Goal: Task Accomplishment & Management: Manage account settings

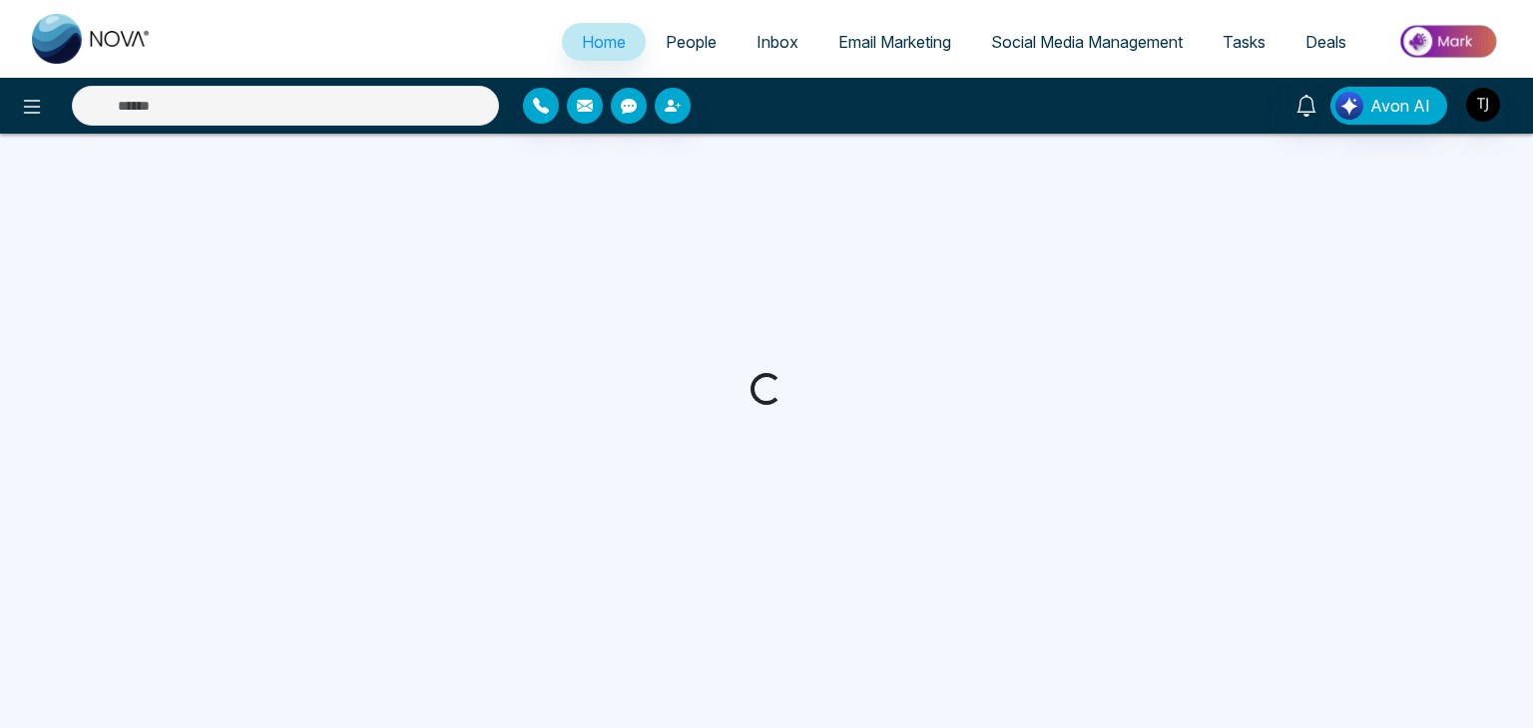
select select "*"
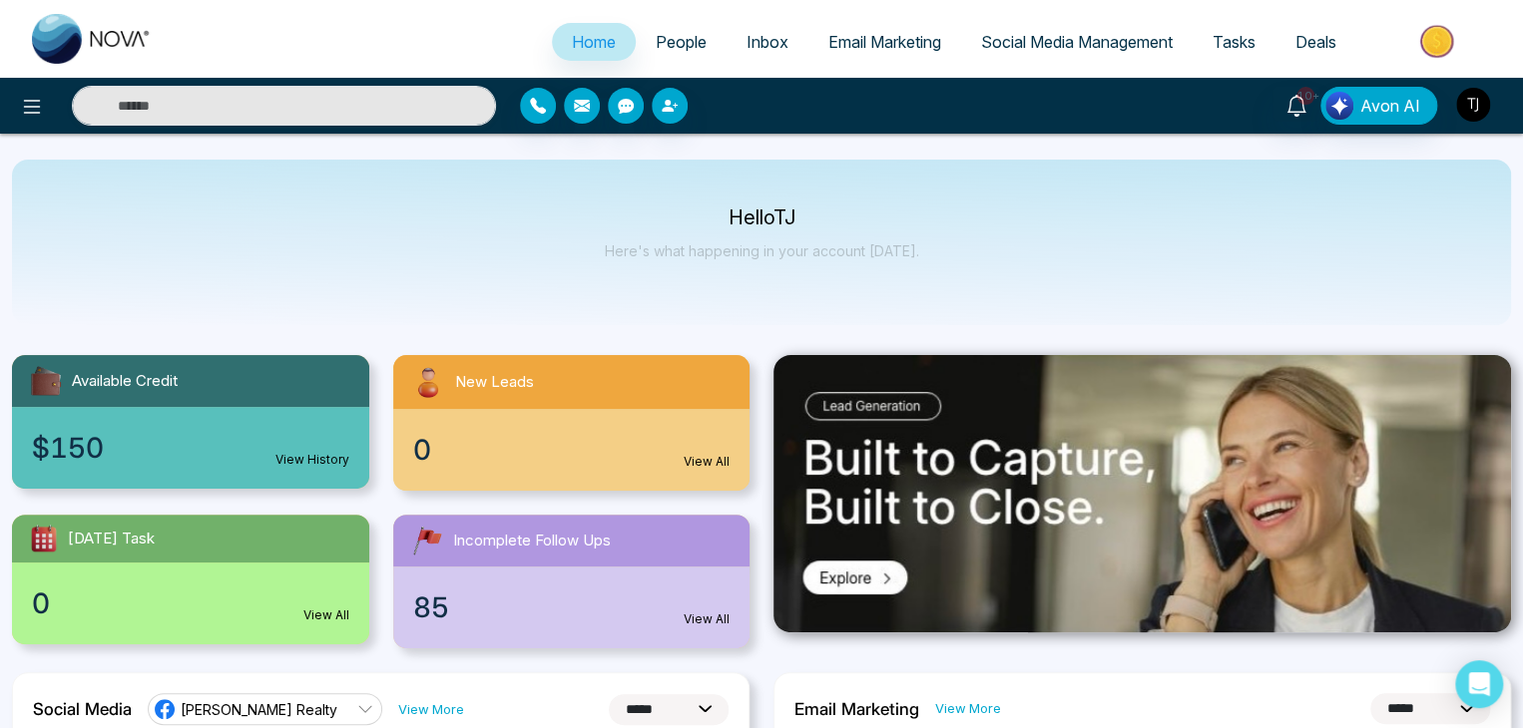
click at [1473, 100] on img "button" at bounding box center [1473, 105] width 34 height 34
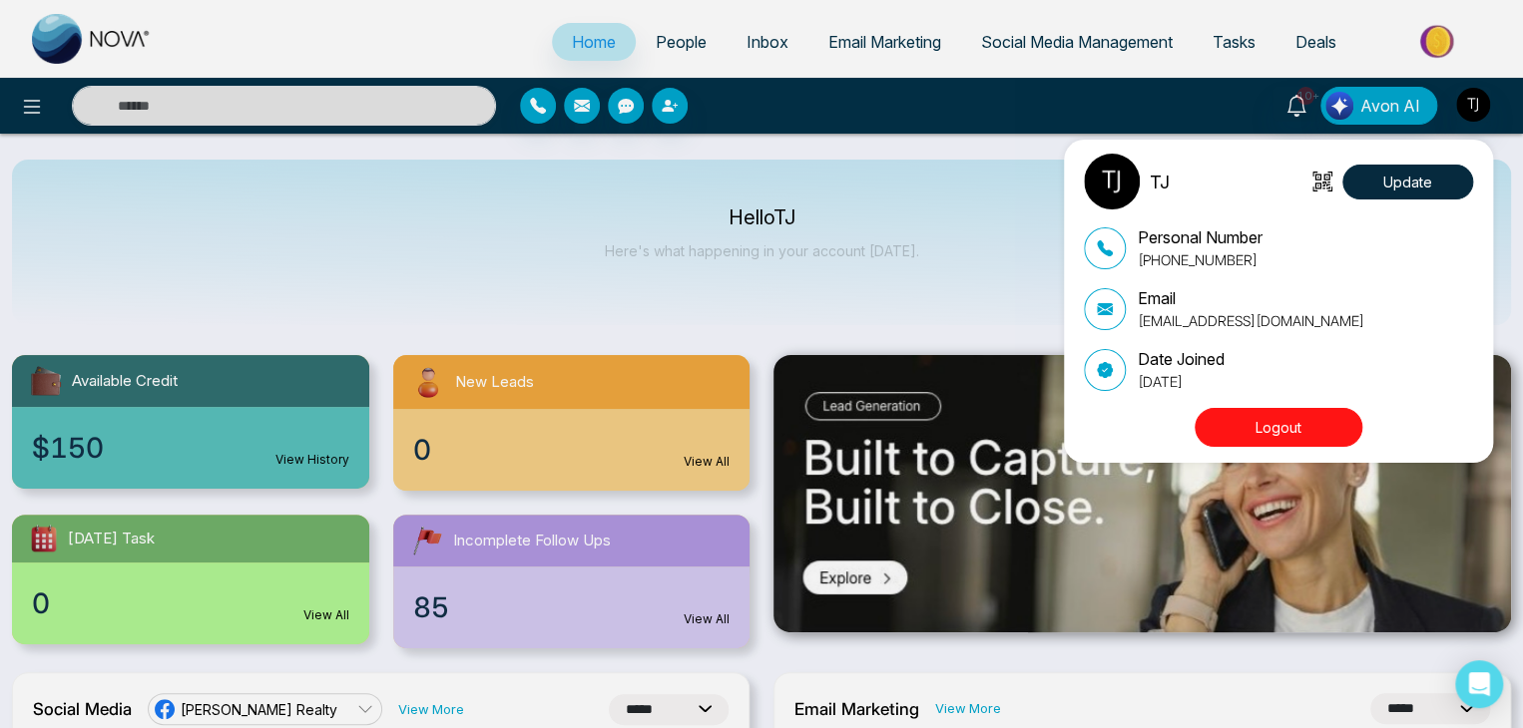
click at [1284, 429] on button "Logout" at bounding box center [1278, 427] width 168 height 39
